Goal: Navigation & Orientation: Find specific page/section

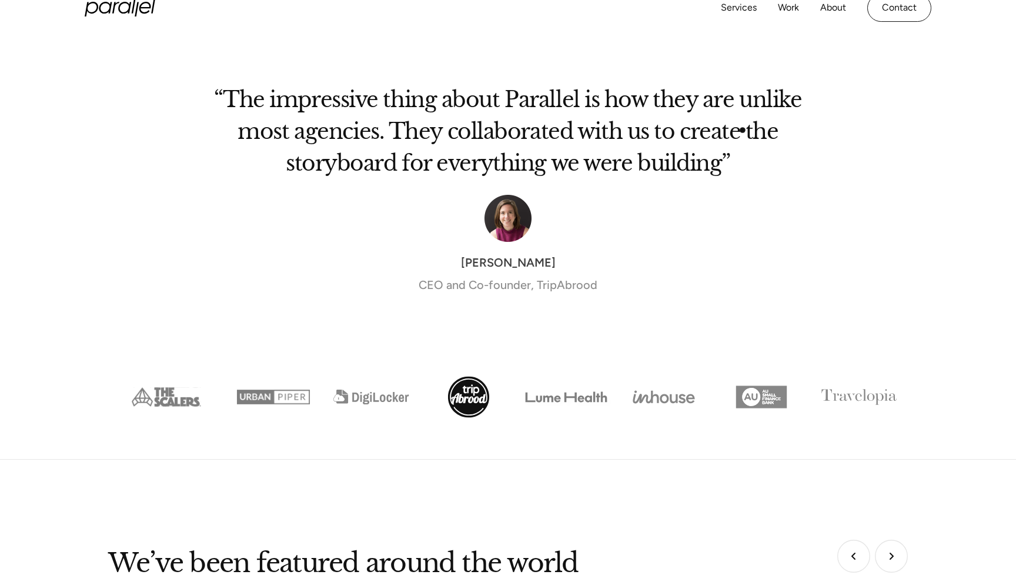
scroll to position [4006, 0]
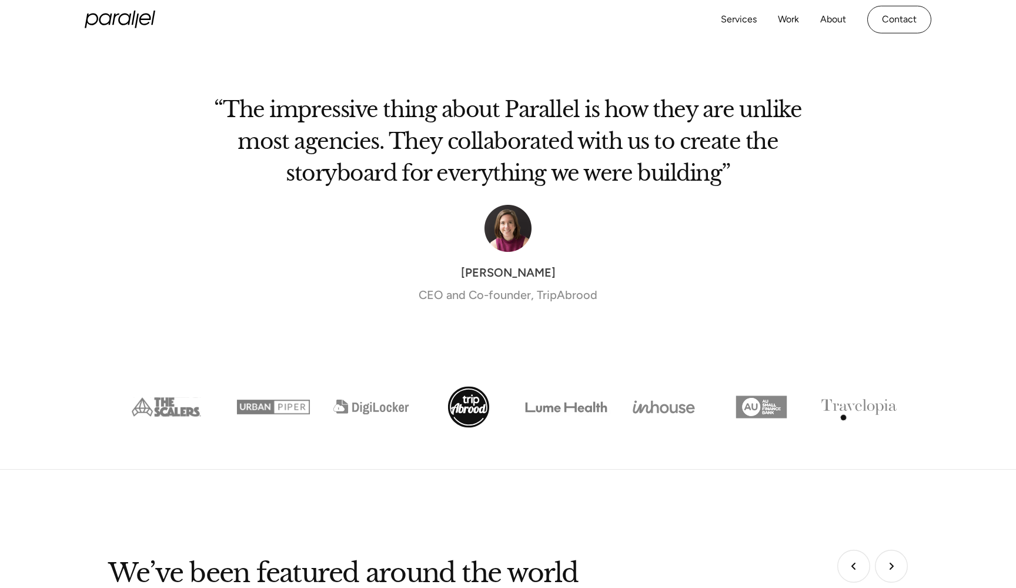
click at [850, 386] on img "Show slide 8 of 8" at bounding box center [860, 406] width 98 height 49
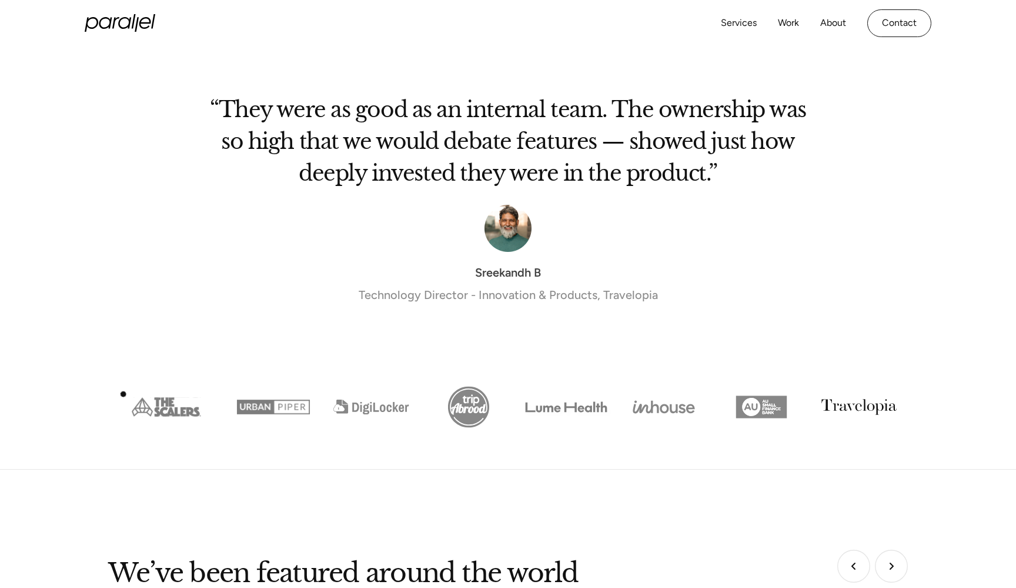
click at [158, 404] on img "Show slide 1 of 8" at bounding box center [166, 406] width 116 height 49
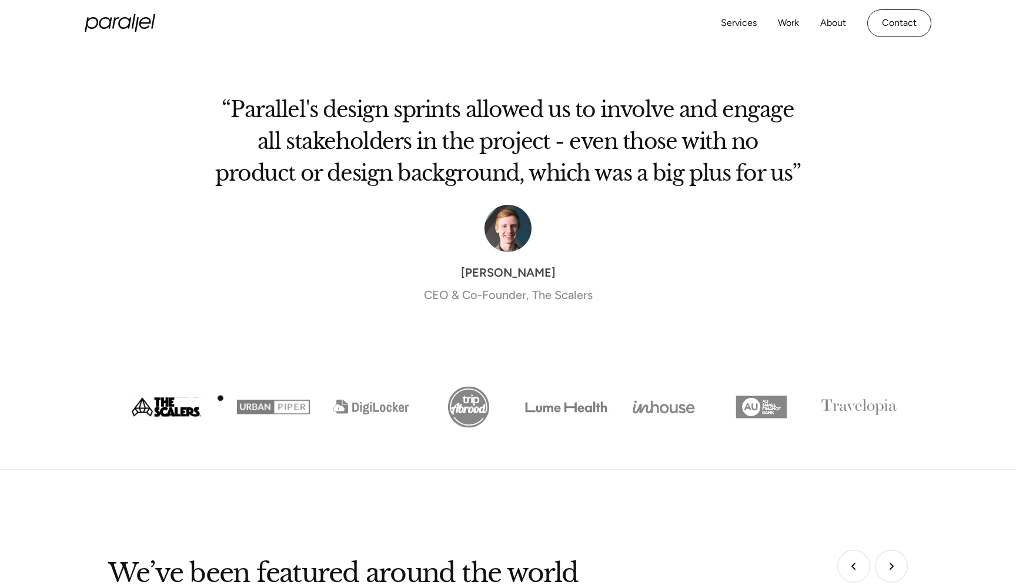
click at [254, 395] on img "Show slide 2 of 8" at bounding box center [274, 406] width 98 height 49
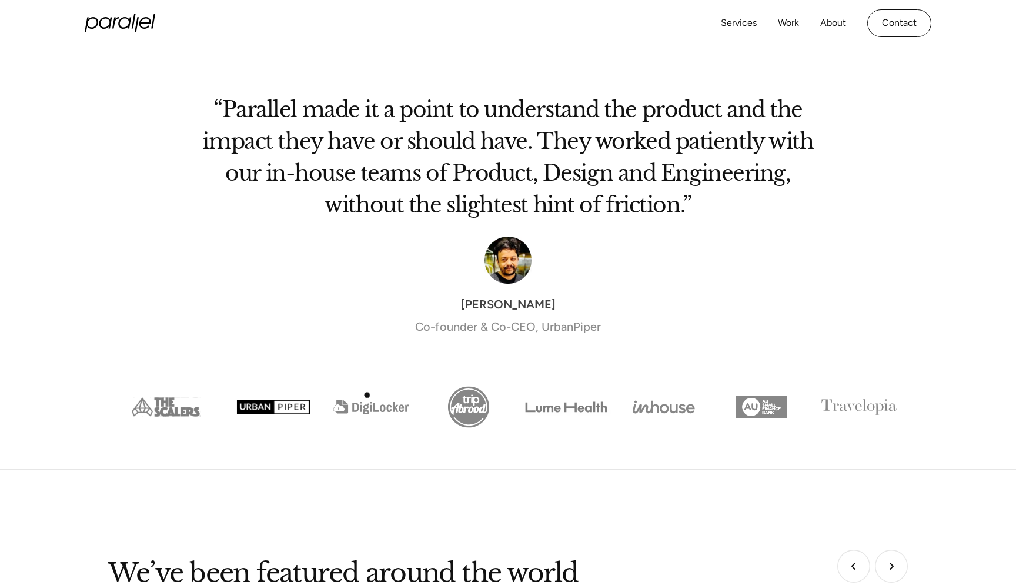
click at [382, 395] on img "Show slide 3 of 8" at bounding box center [371, 406] width 98 height 49
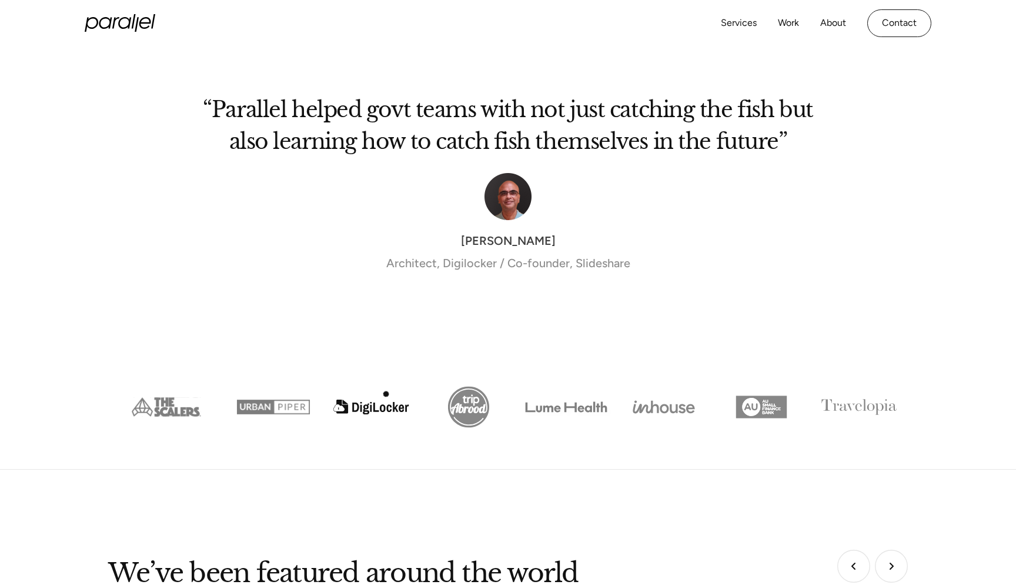
click at [468, 382] on img "Show slide 4 of 8" at bounding box center [469, 406] width 98 height 49
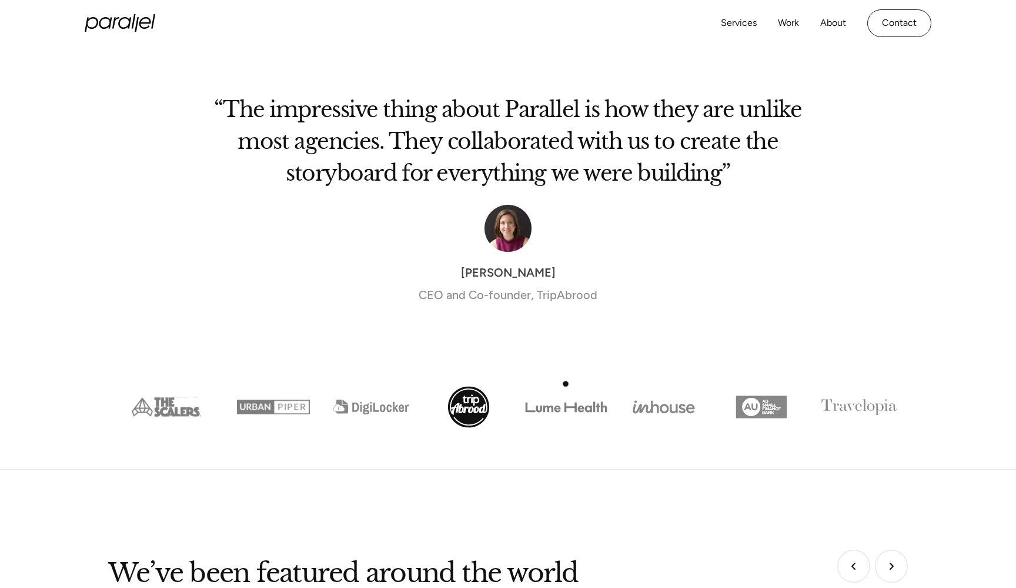
click at [594, 386] on img "Show slide 5 of 8" at bounding box center [567, 406] width 98 height 49
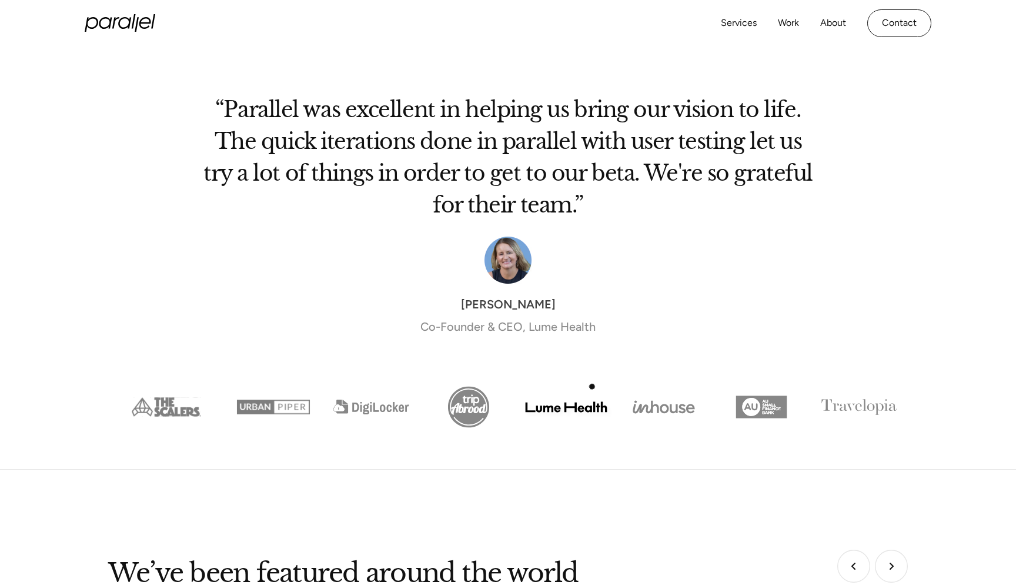
click at [673, 386] on img "Show slide 6 of 8" at bounding box center [664, 406] width 98 height 49
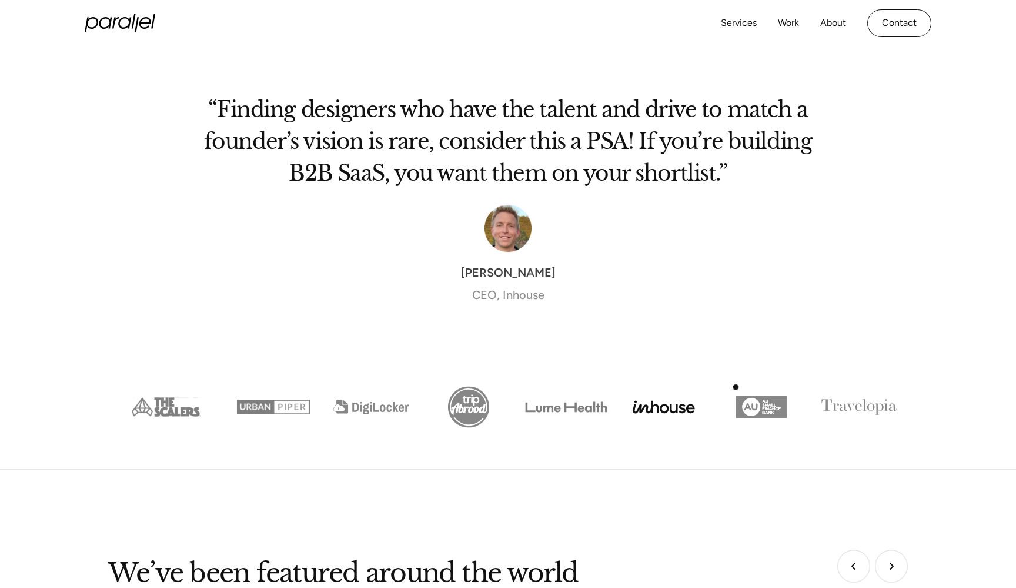
click at [782, 388] on img "Show slide 7 of 8" at bounding box center [762, 406] width 98 height 49
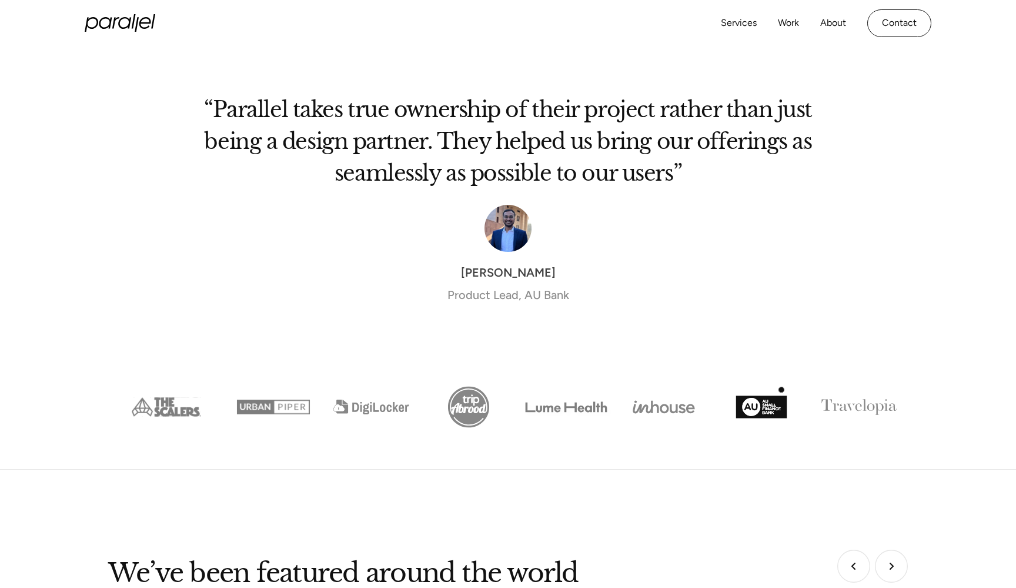
click at [856, 396] on img "Show slide 8 of 8" at bounding box center [860, 406] width 98 height 49
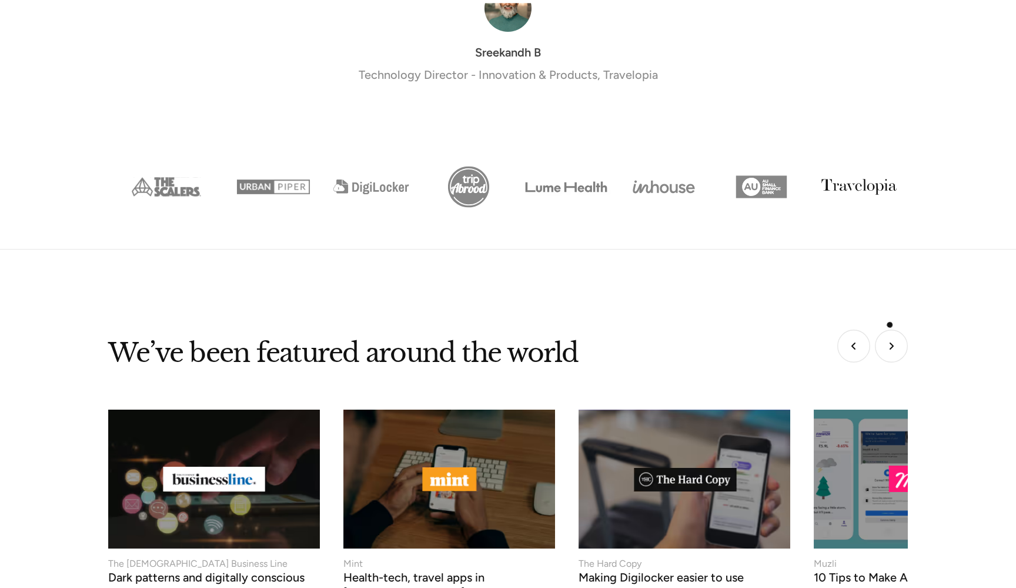
click at [891, 329] on img "Next slide" at bounding box center [891, 345] width 33 height 33
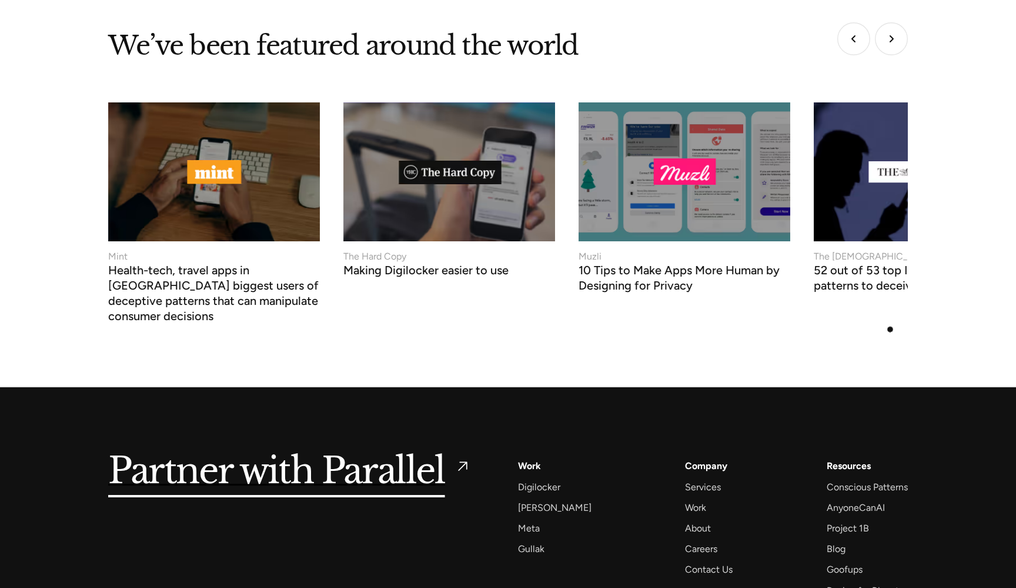
scroll to position [4635, 0]
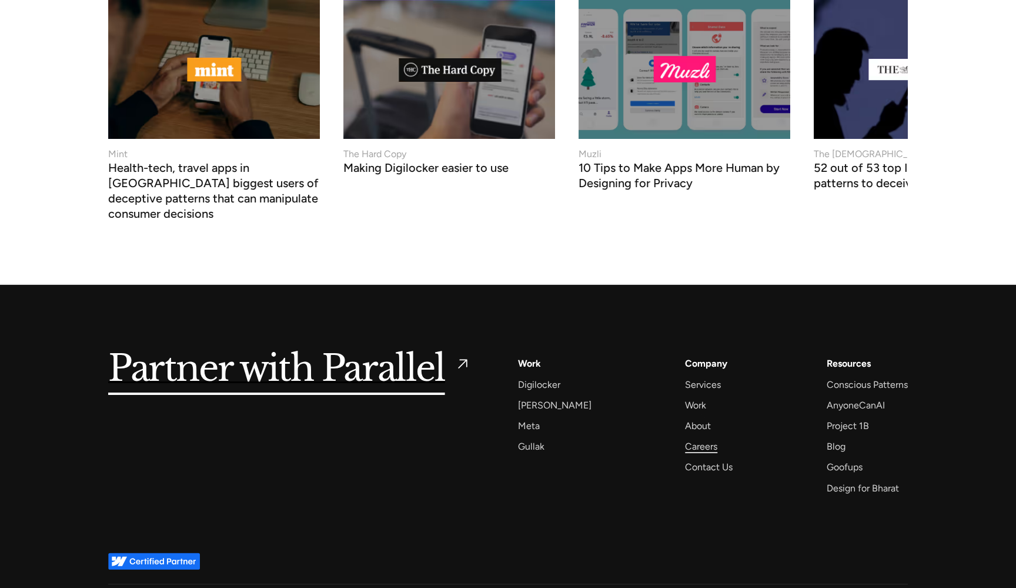
click at [695, 438] on div "Careers" at bounding box center [701, 446] width 32 height 16
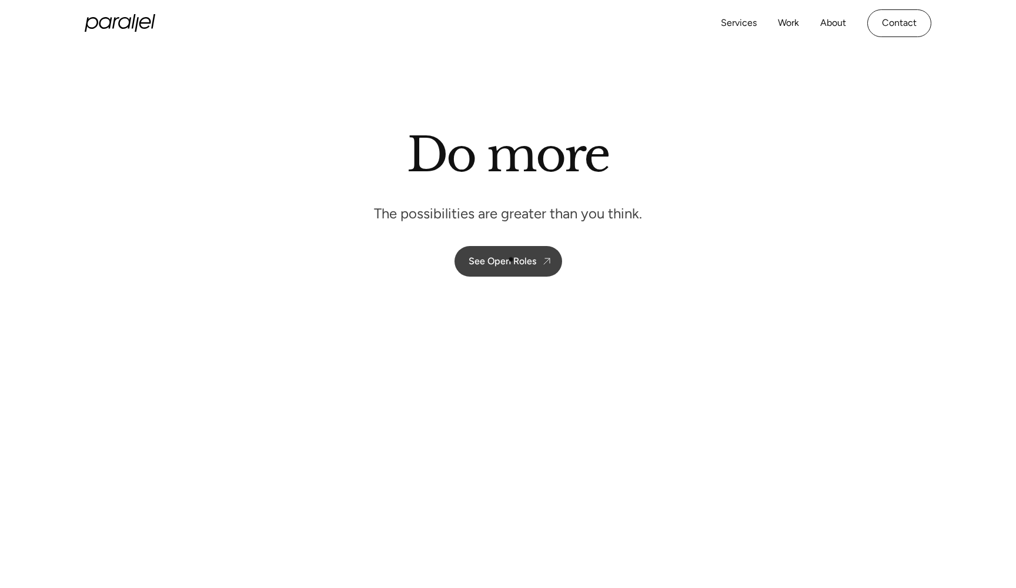
click at [516, 261] on div "See Open Roles" at bounding box center [503, 260] width 68 height 11
click at [832, 18] on link "About" at bounding box center [834, 23] width 26 height 17
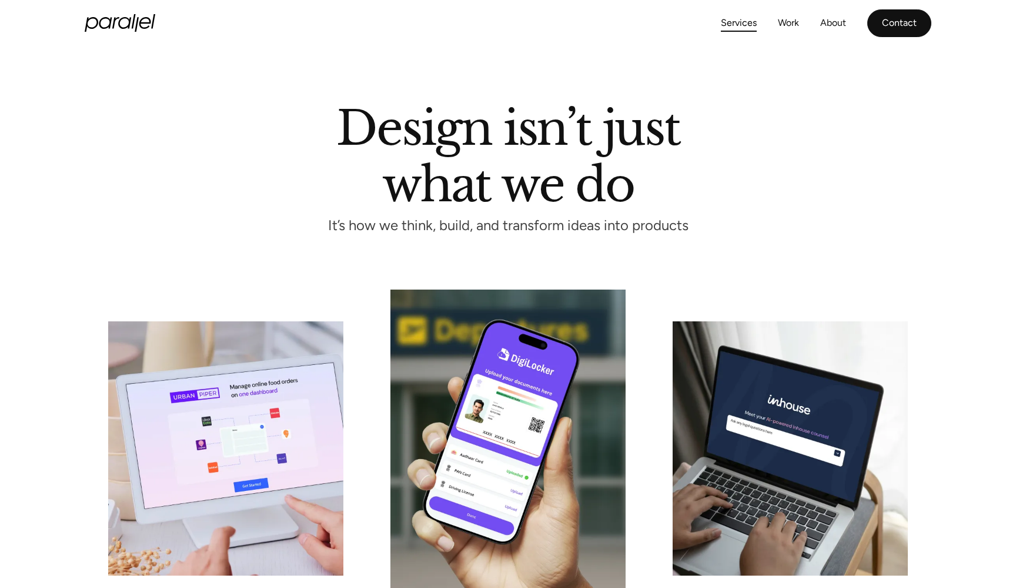
click at [918, 15] on link "Contact" at bounding box center [900, 23] width 64 height 28
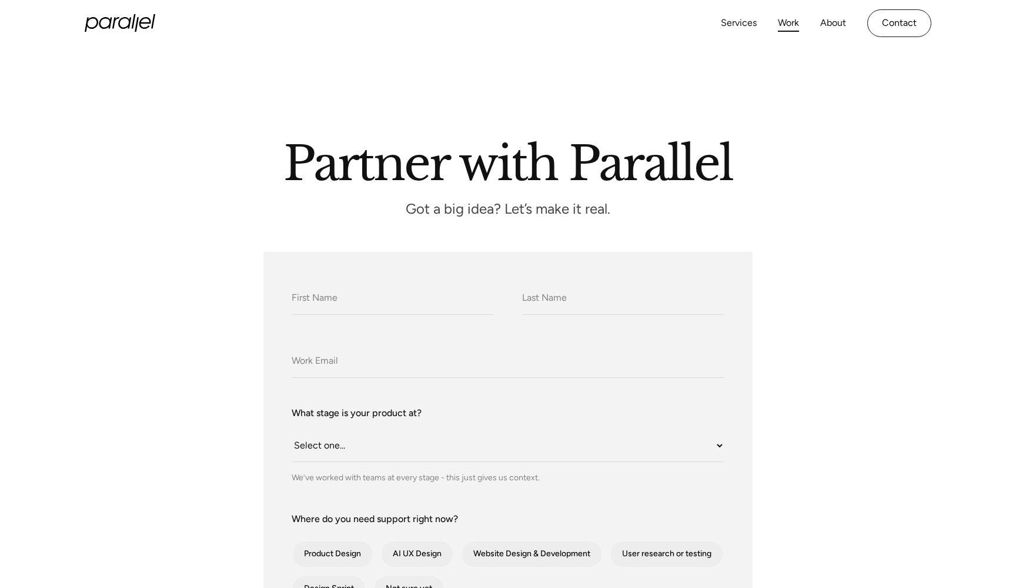
click at [782, 16] on link "Work" at bounding box center [788, 23] width 21 height 17
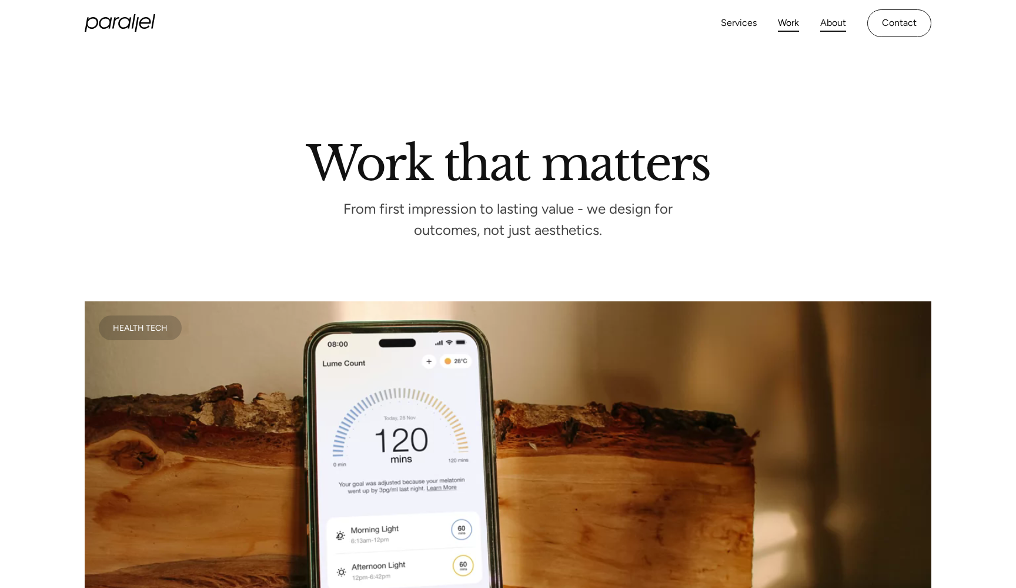
click at [832, 26] on link "About" at bounding box center [834, 23] width 26 height 17
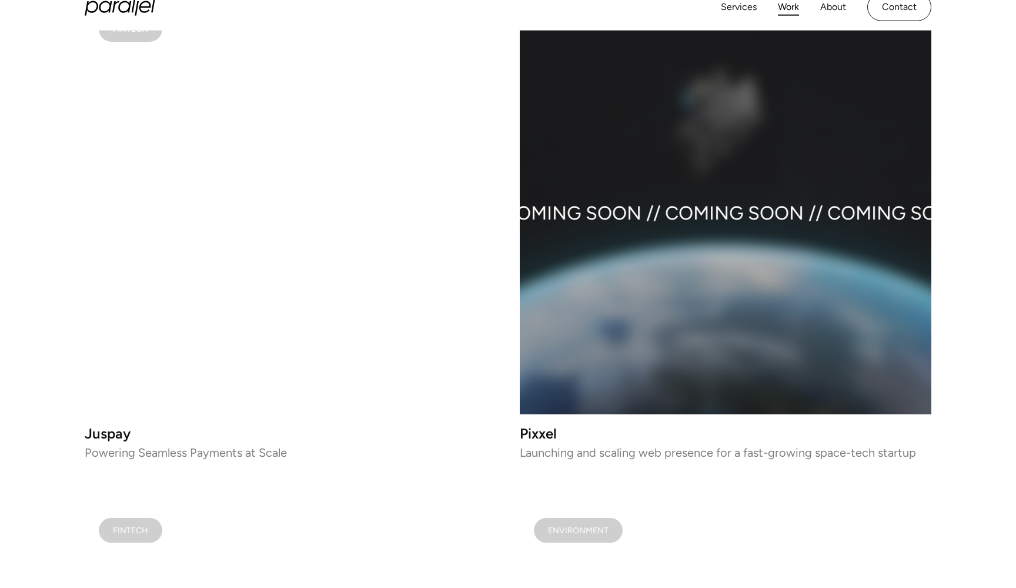
scroll to position [1310, 0]
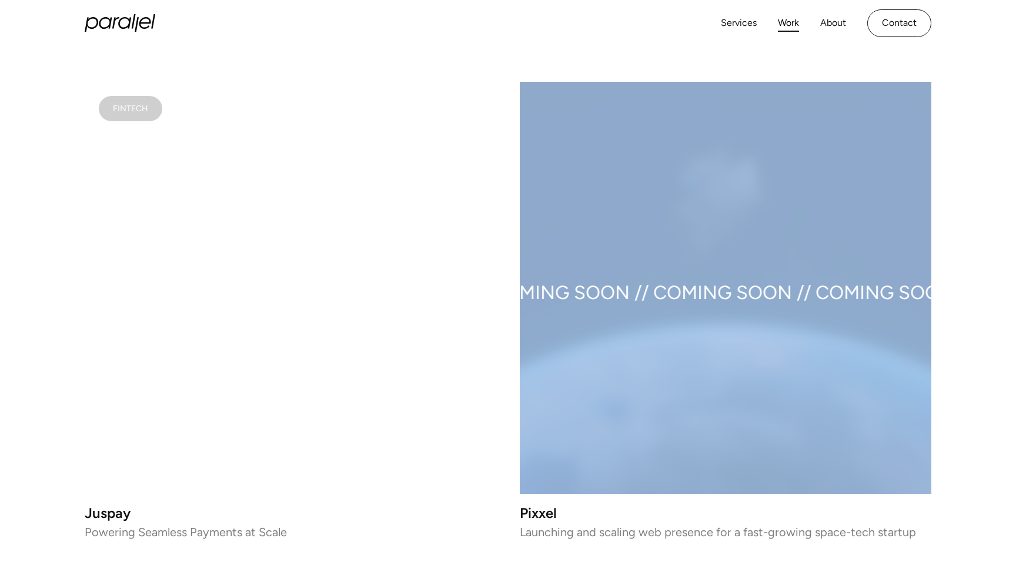
scroll to position [1222, 0]
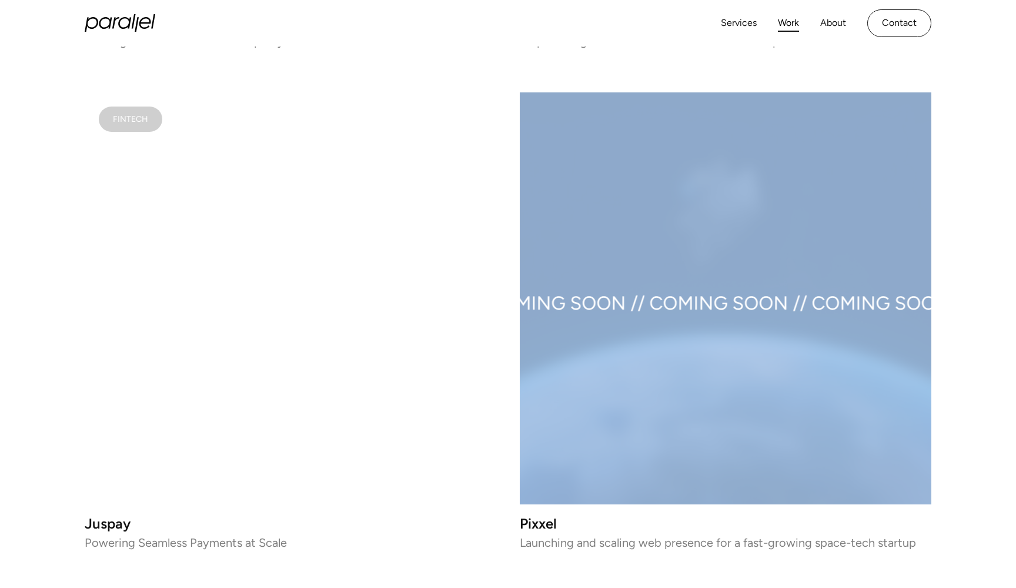
drag, startPoint x: 679, startPoint y: 341, endPoint x: 715, endPoint y: 341, distance: 36.5
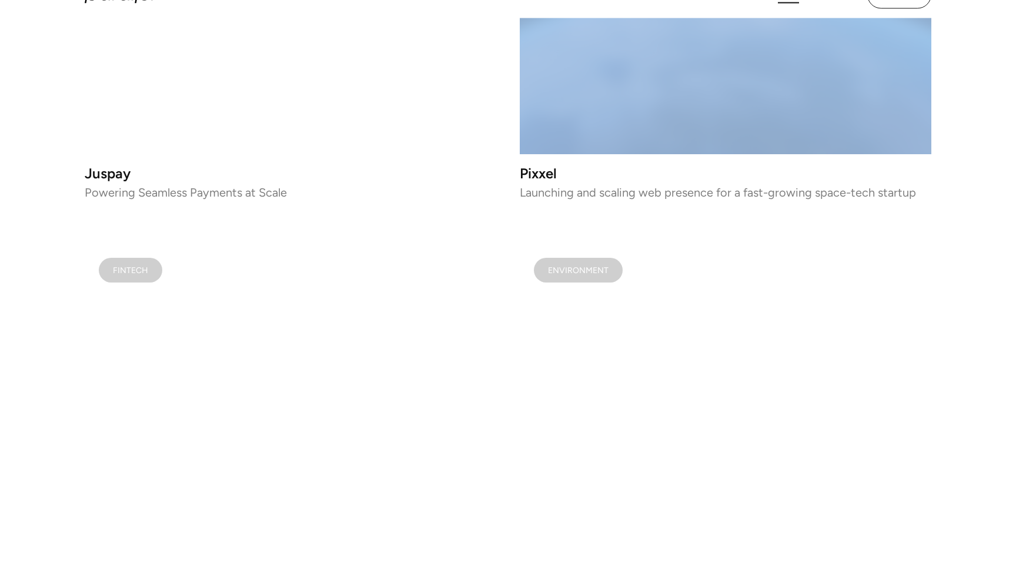
scroll to position [1489, 0]
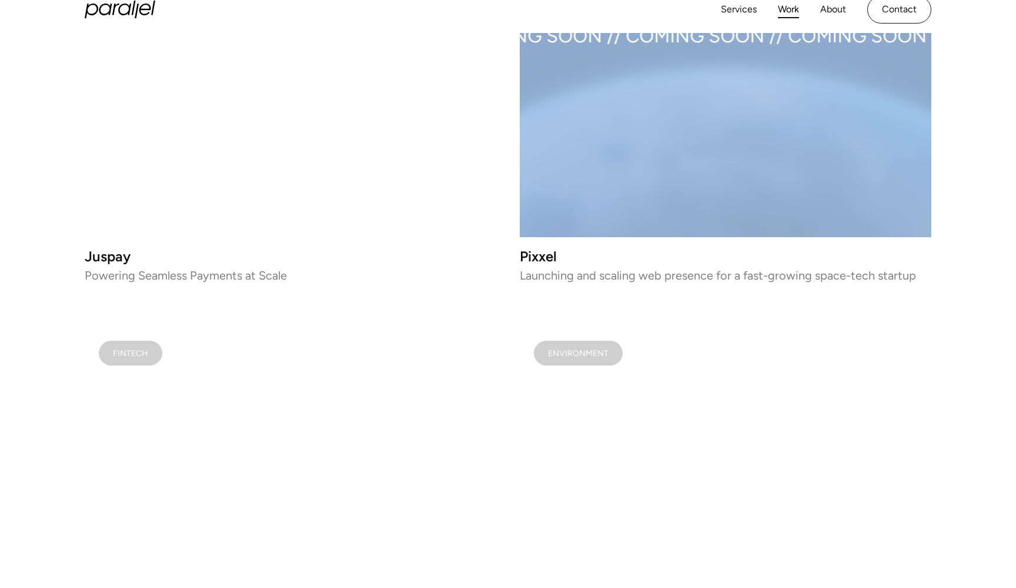
click at [576, 423] on video at bounding box center [726, 532] width 412 height 412
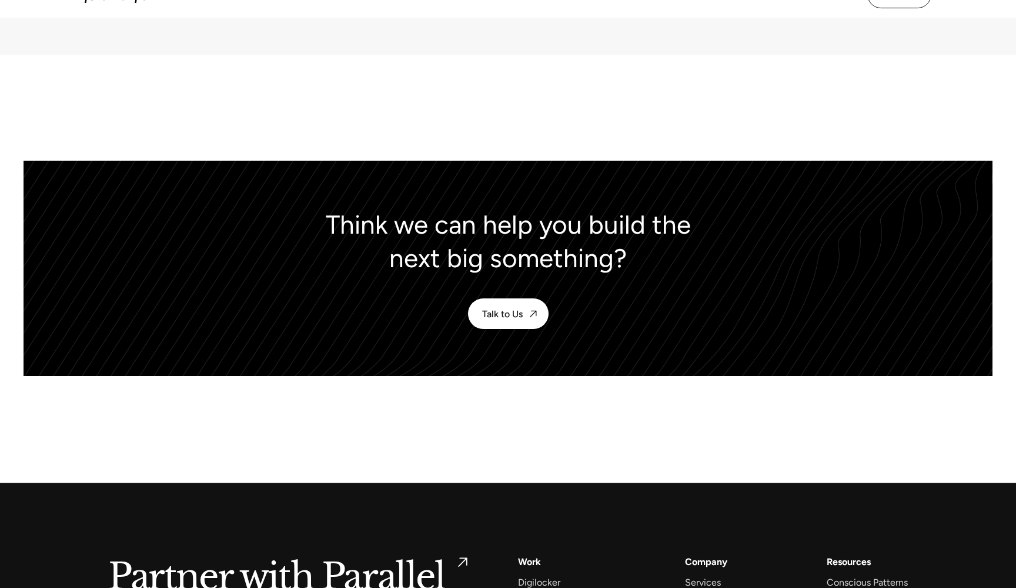
scroll to position [5510, 0]
